Goal: Information Seeking & Learning: Learn about a topic

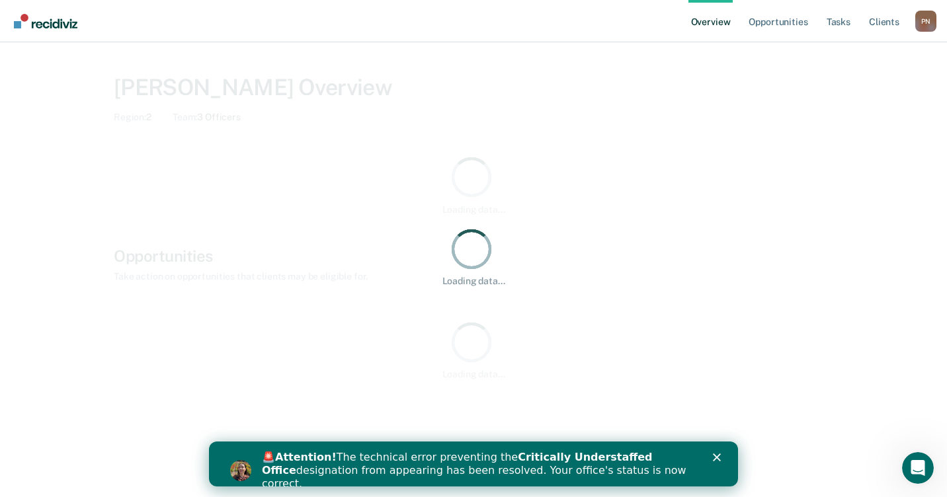
click at [716, 459] on polygon "Close" at bounding box center [717, 458] width 8 height 8
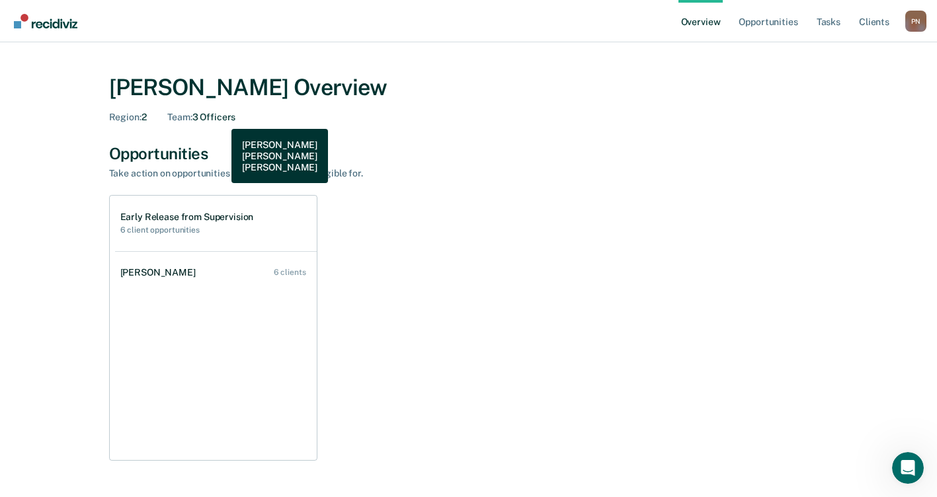
click at [222, 119] on div "Team : 3 Officers" at bounding box center [201, 117] width 68 height 11
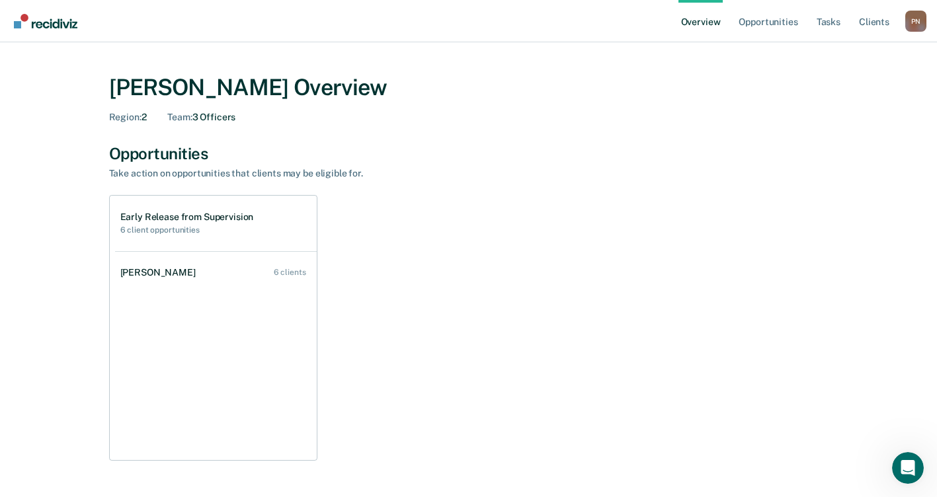
click at [915, 20] on div "P N" at bounding box center [915, 21] width 21 height 21
click at [364, 92] on div "Paula Newman Overview" at bounding box center [468, 87] width 719 height 27
click at [708, 18] on link "Overview" at bounding box center [700, 21] width 45 height 42
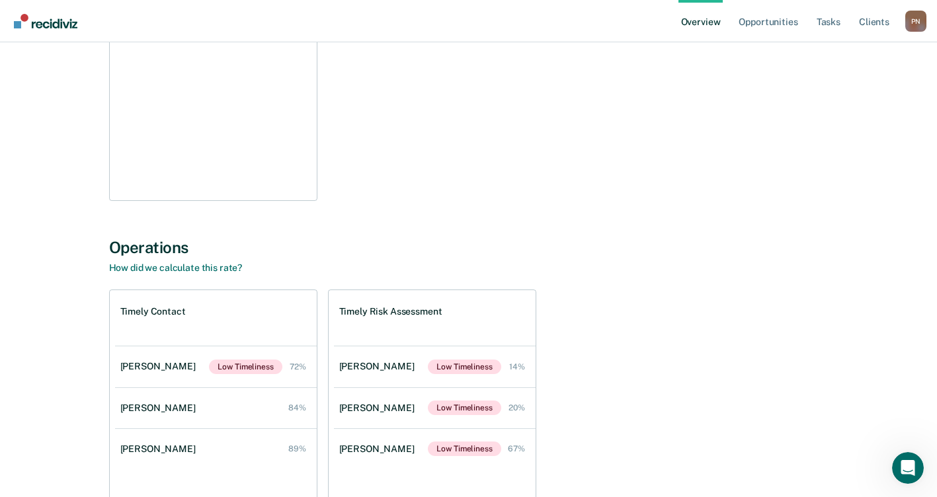
scroll to position [331, 0]
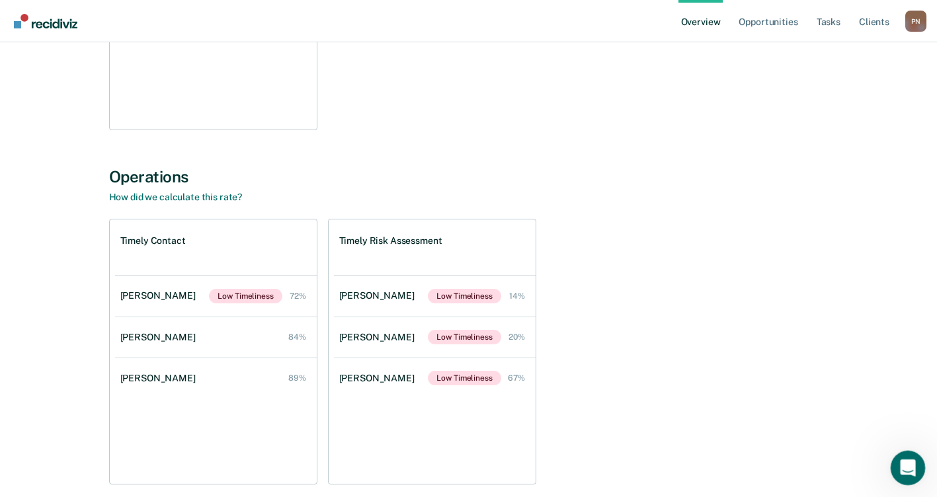
click at [897, 462] on icon "Open Intercom Messenger" at bounding box center [906, 467] width 22 height 22
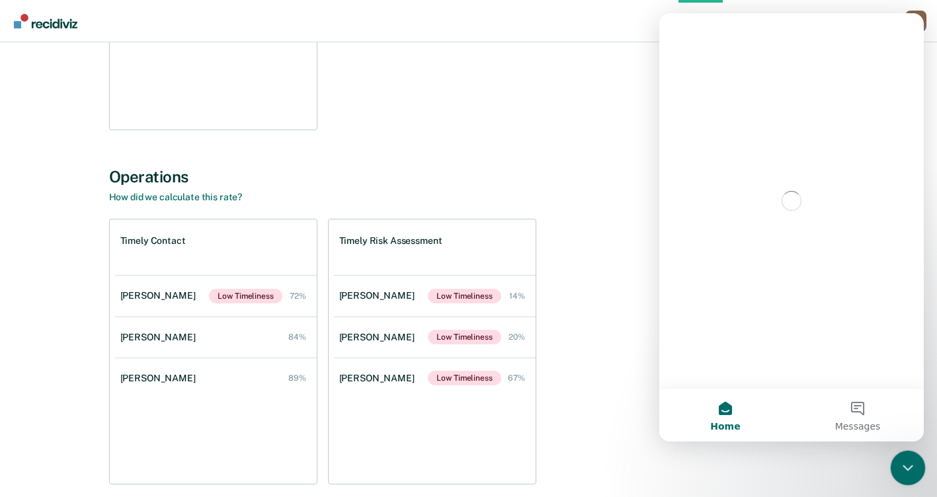
scroll to position [0, 0]
